Goal: Find specific page/section: Find specific page/section

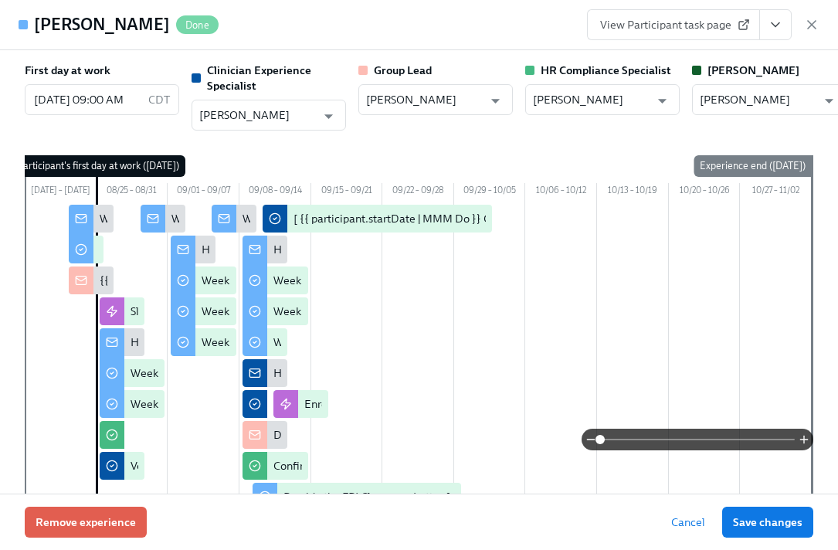
scroll to position [1310, 0]
click at [818, 19] on icon "button" at bounding box center [811, 24] width 15 height 15
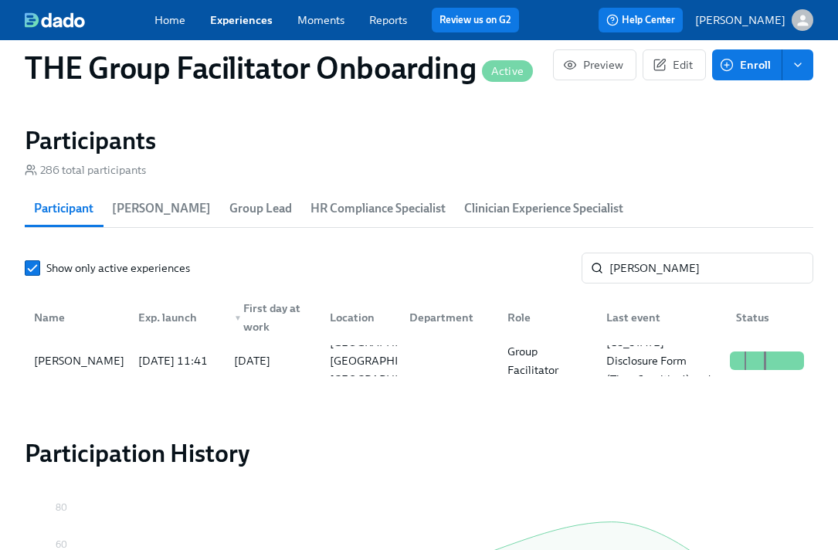
scroll to position [0, 21897]
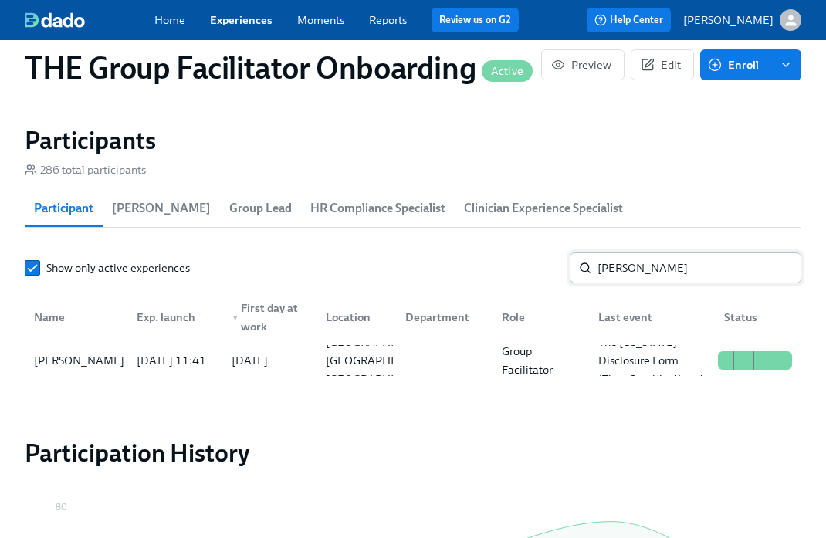
click at [656, 268] on input "[PERSON_NAME]" at bounding box center [700, 268] width 204 height 31
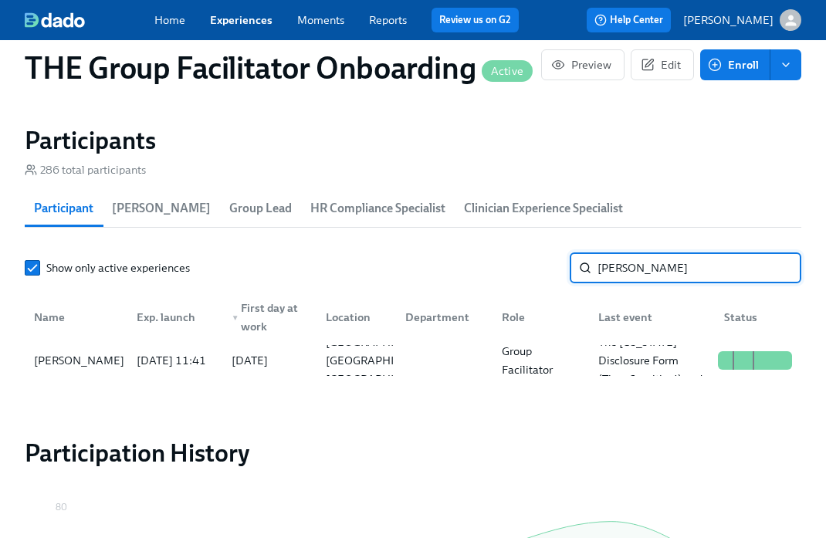
click at [656, 268] on input "[PERSON_NAME]" at bounding box center [700, 268] width 204 height 31
type input "mall"
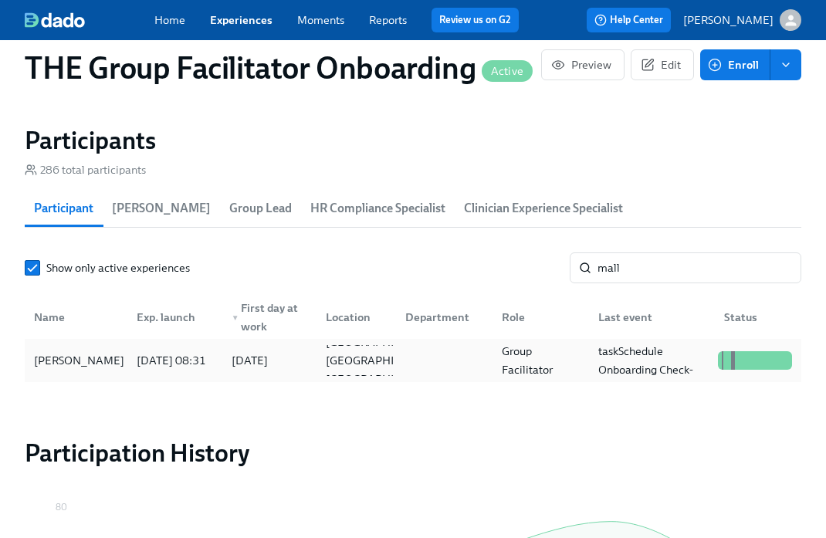
click at [114, 367] on div "[PERSON_NAME]" at bounding box center [79, 360] width 103 height 19
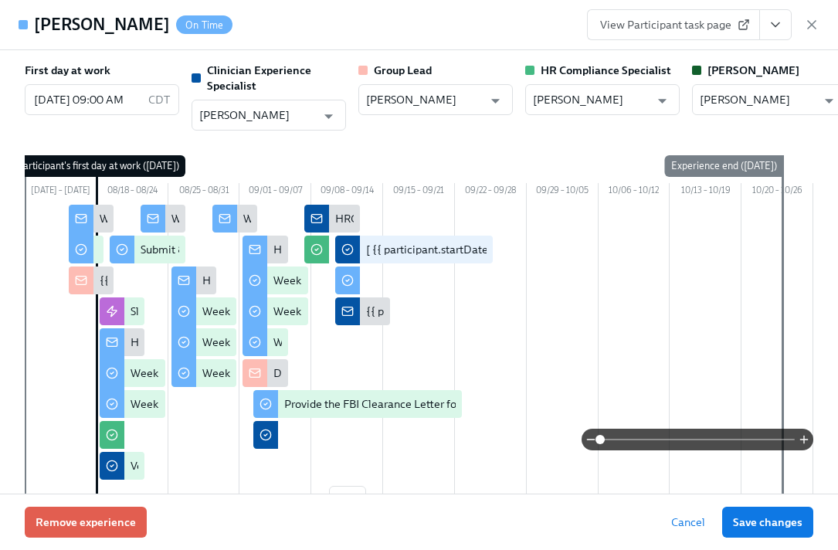
click at [776, 23] on icon "View task page" at bounding box center [775, 24] width 15 height 15
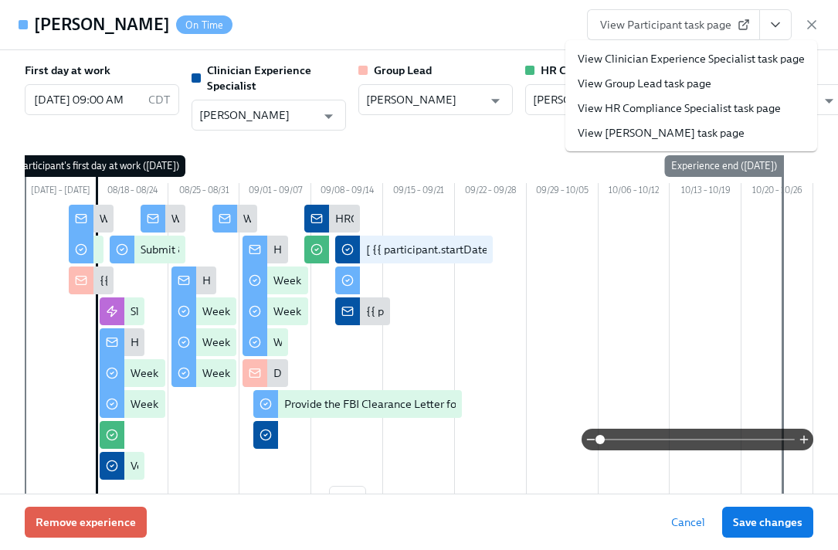
click at [722, 59] on link "View Clinician Experience Specialist task page" at bounding box center [691, 58] width 227 height 15
